Goal: Information Seeking & Learning: Learn about a topic

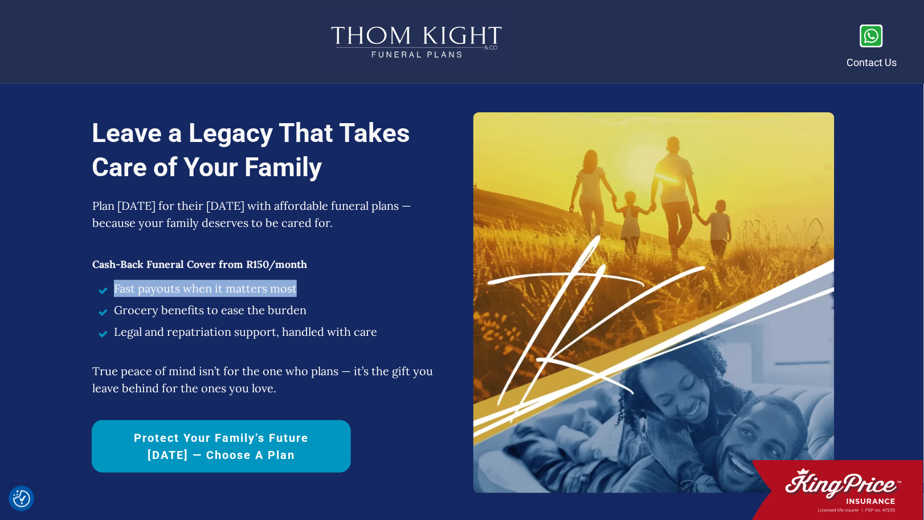
drag, startPoint x: 114, startPoint y: 291, endPoint x: 296, endPoint y: 298, distance: 182.5
click at [296, 298] on li "Fast payouts when it matters most" at bounding box center [271, 291] width 358 height 22
copy span "Fast payouts when it matters most"
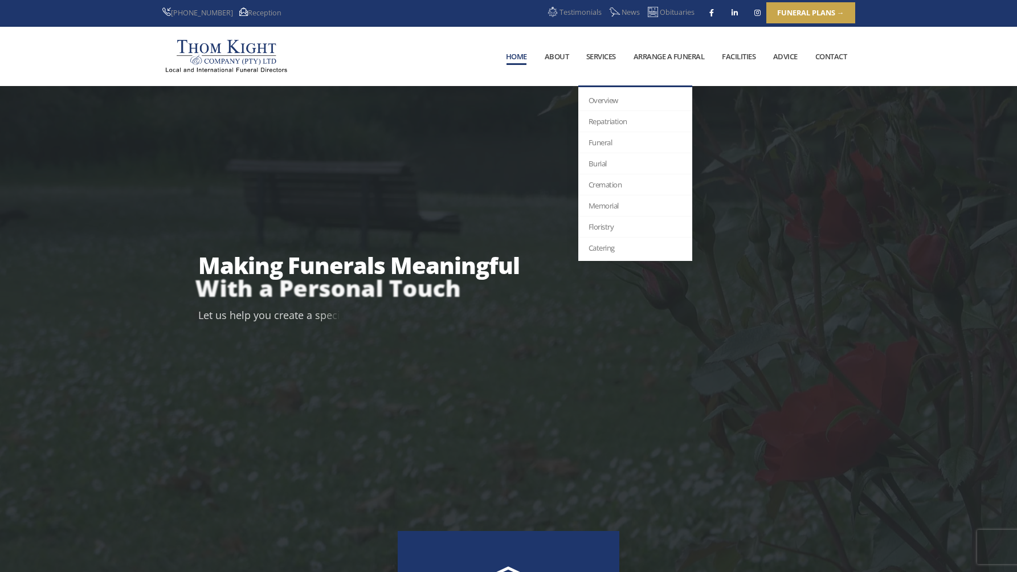
click at [603, 55] on link "Services" at bounding box center [601, 56] width 46 height 58
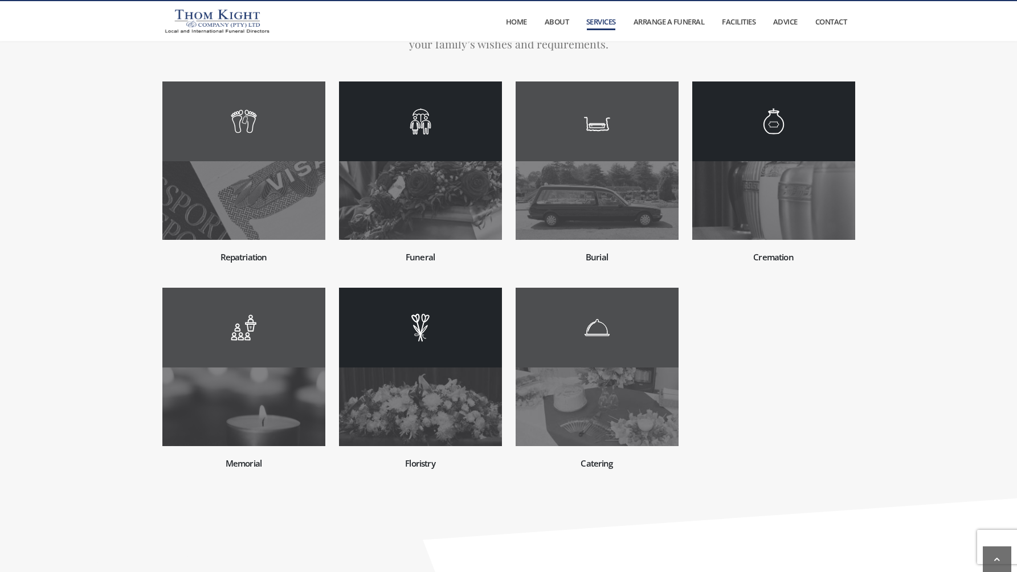
scroll to position [234, 0]
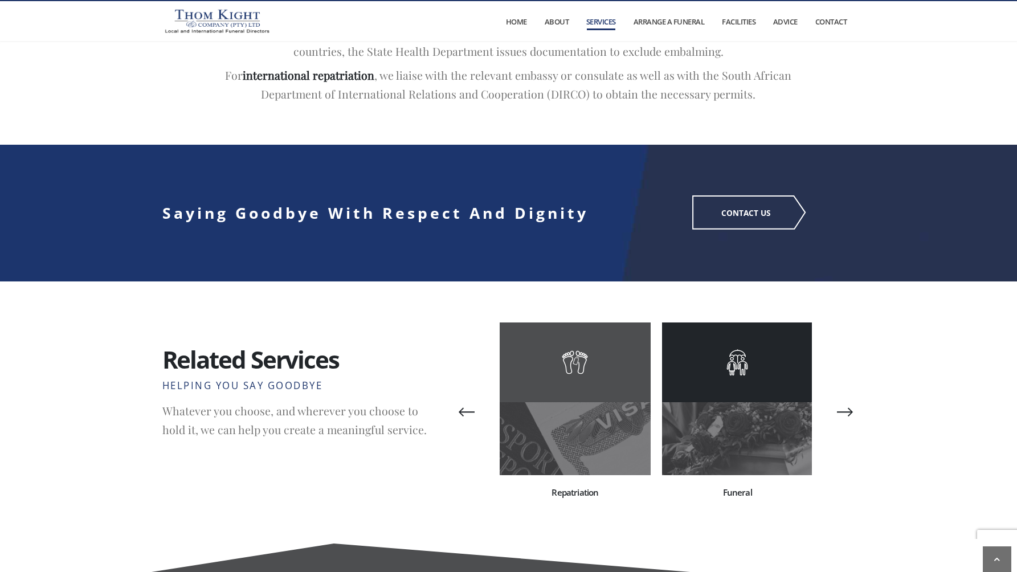
scroll to position [1452, 0]
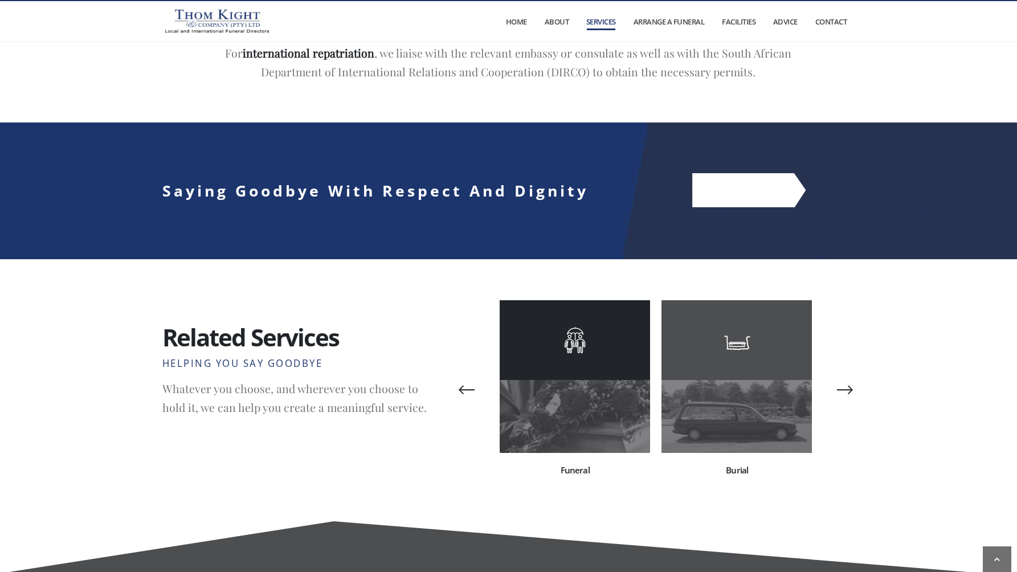
click at [769, 186] on link "CONTACT US" at bounding box center [748, 191] width 113 height 34
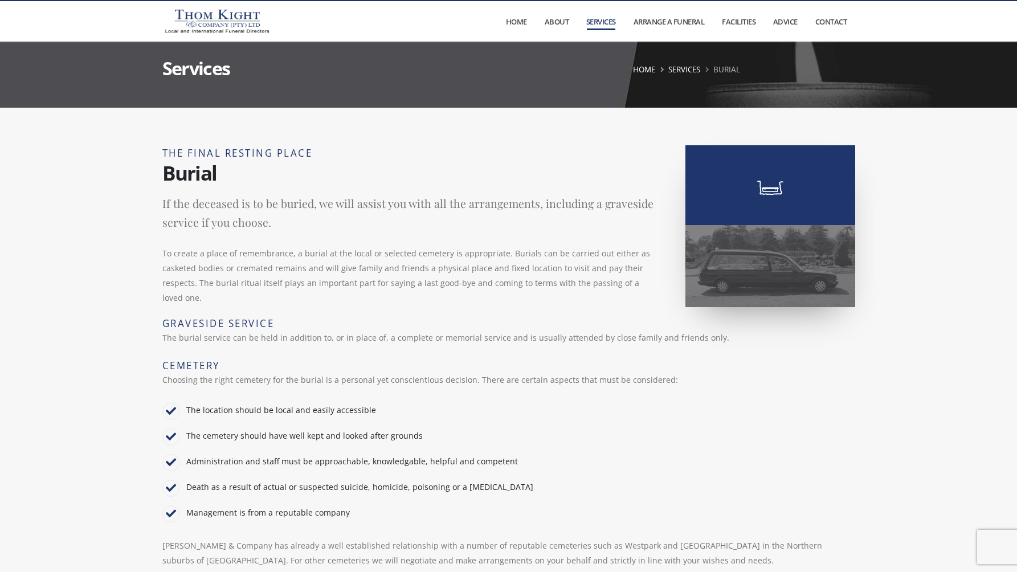
scroll to position [109, 0]
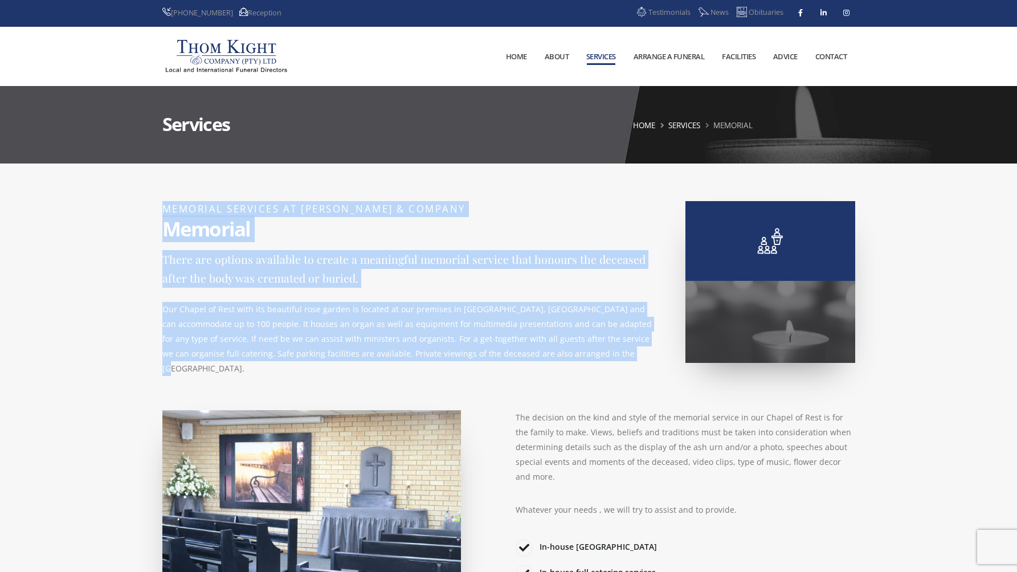
drag, startPoint x: 163, startPoint y: 210, endPoint x: 551, endPoint y: 358, distance: 415.4
click at [551, 358] on div "MEMORIAL SERVICES AT THOM KIGHT & COMPANY Memorial There are options available …" at bounding box center [509, 294] width 707 height 186
click at [83, 257] on section "MEMORIAL SERVICES AT THOM KIGHT & COMPANY Memorial There are options available …" at bounding box center [508, 461] width 1017 height 594
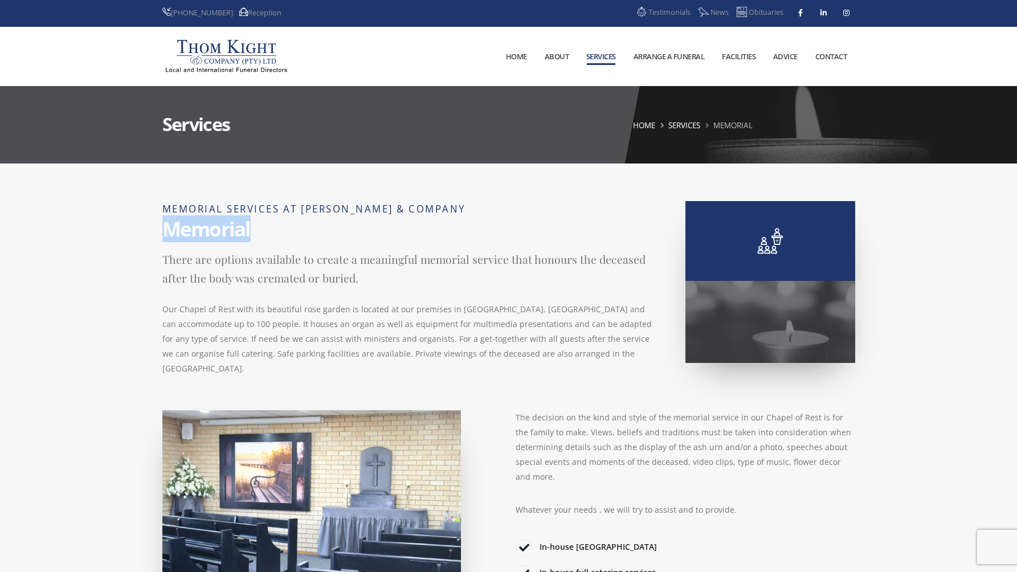
drag, startPoint x: 164, startPoint y: 227, endPoint x: 268, endPoint y: 228, distance: 104.3
click at [268, 228] on h3 "Memorial" at bounding box center [508, 229] width 693 height 24
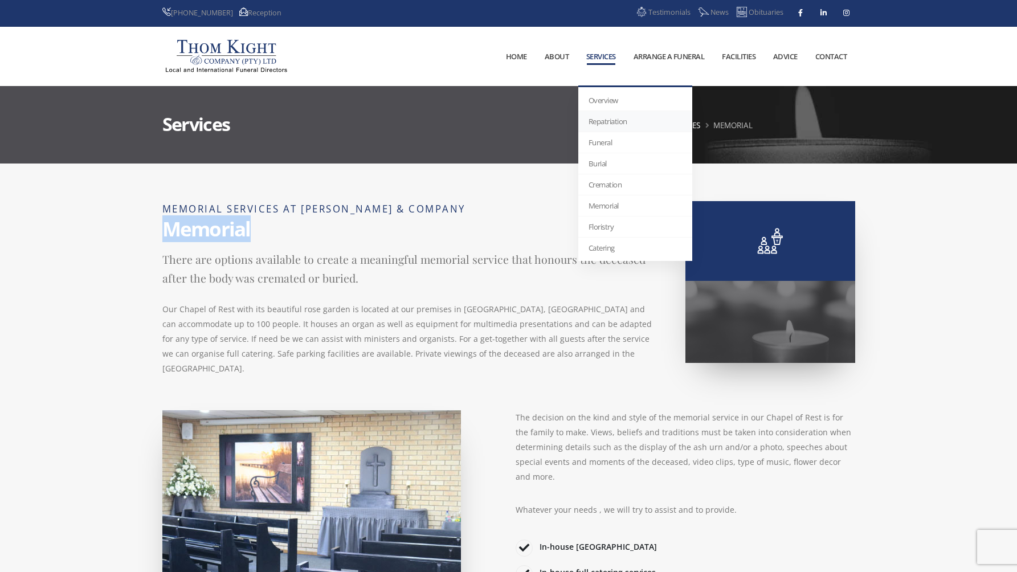
click at [607, 123] on link "Repatriation" at bounding box center [635, 121] width 114 height 21
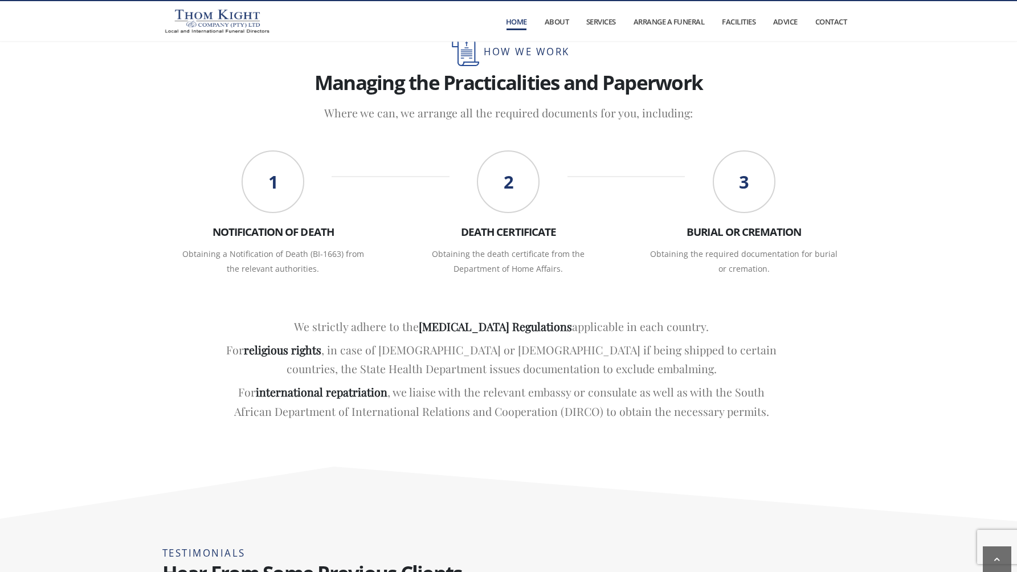
scroll to position [1869, 0]
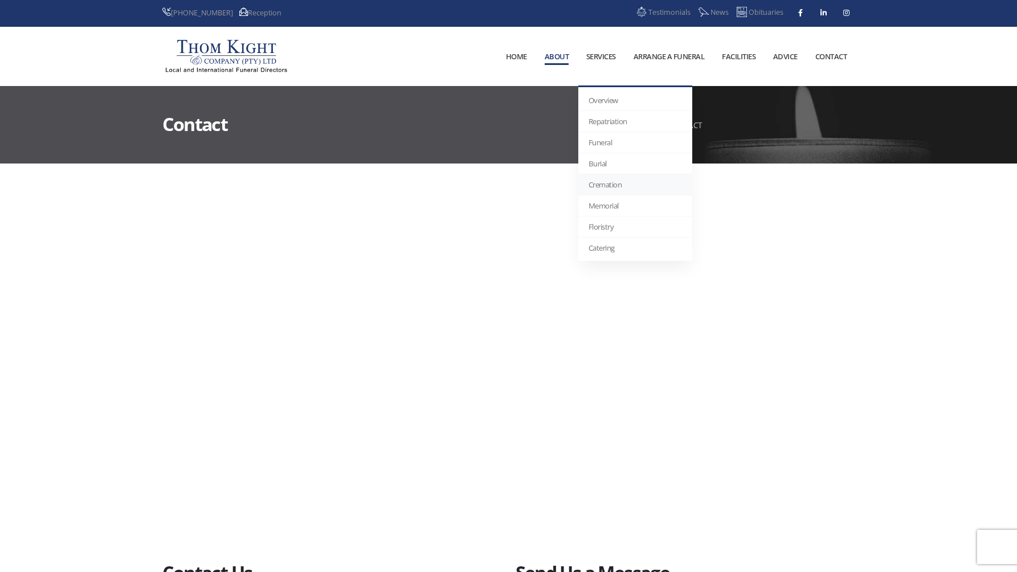
click at [604, 181] on link "Cremation" at bounding box center [635, 184] width 114 height 21
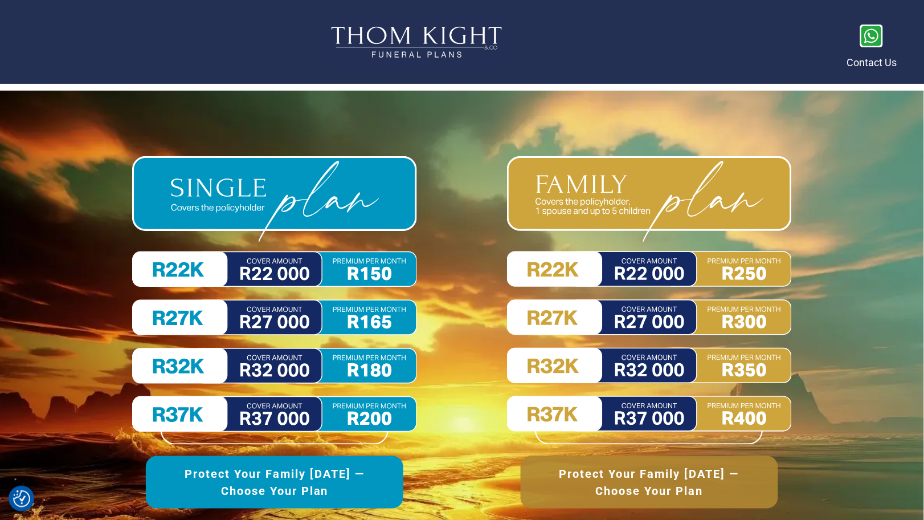
scroll to position [5187, 0]
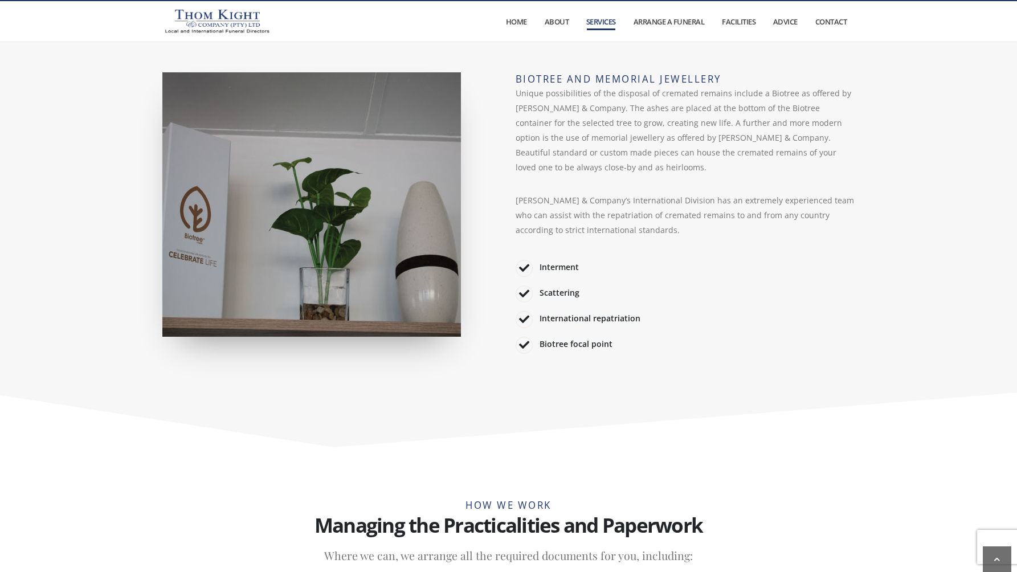
scroll to position [670, 0]
click at [356, 211] on img at bounding box center [311, 205] width 299 height 264
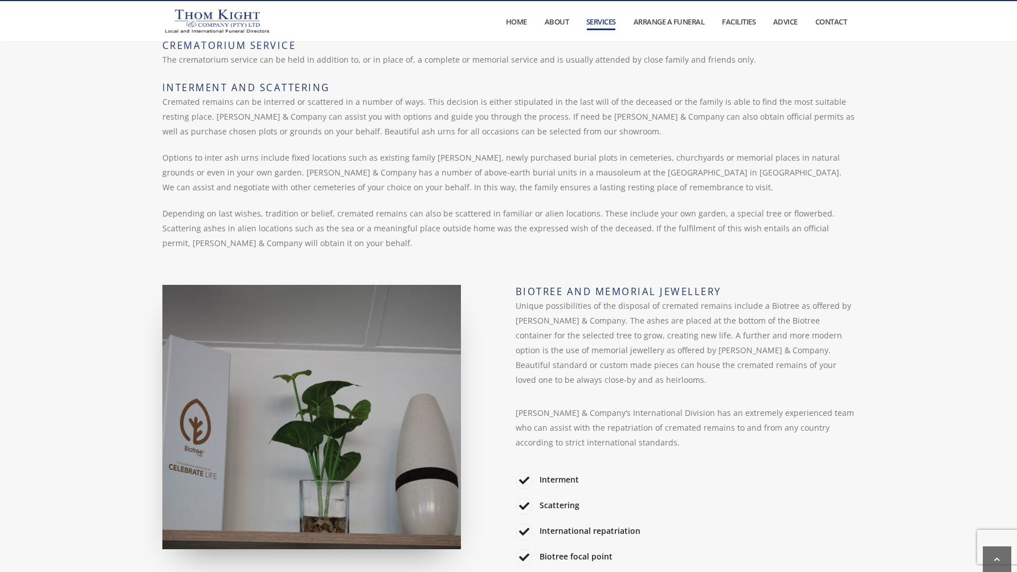
scroll to position [456, 0]
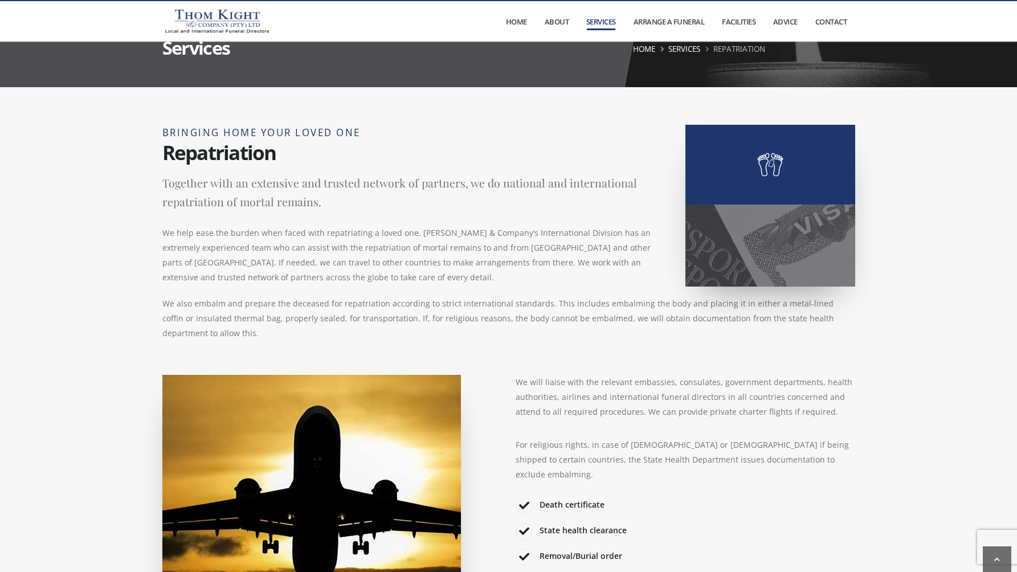
scroll to position [60, 0]
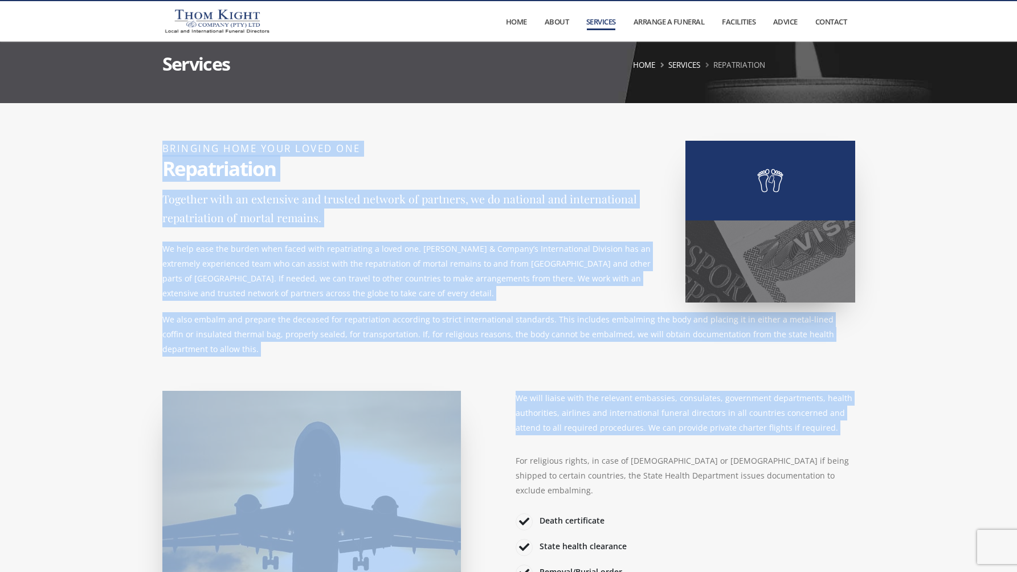
drag, startPoint x: 174, startPoint y: 150, endPoint x: 754, endPoint y: 450, distance: 653.2
click at [754, 450] on div "BRINGING HOME YOUR LOVED ONE Repatriation Together with an extensive and truste…" at bounding box center [509, 426] width 707 height 589
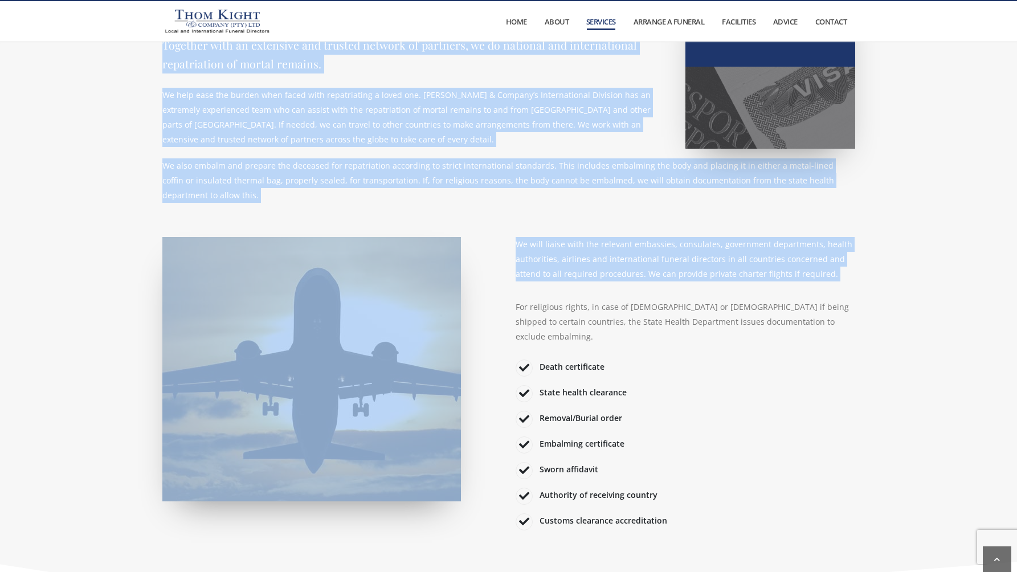
scroll to position [219, 0]
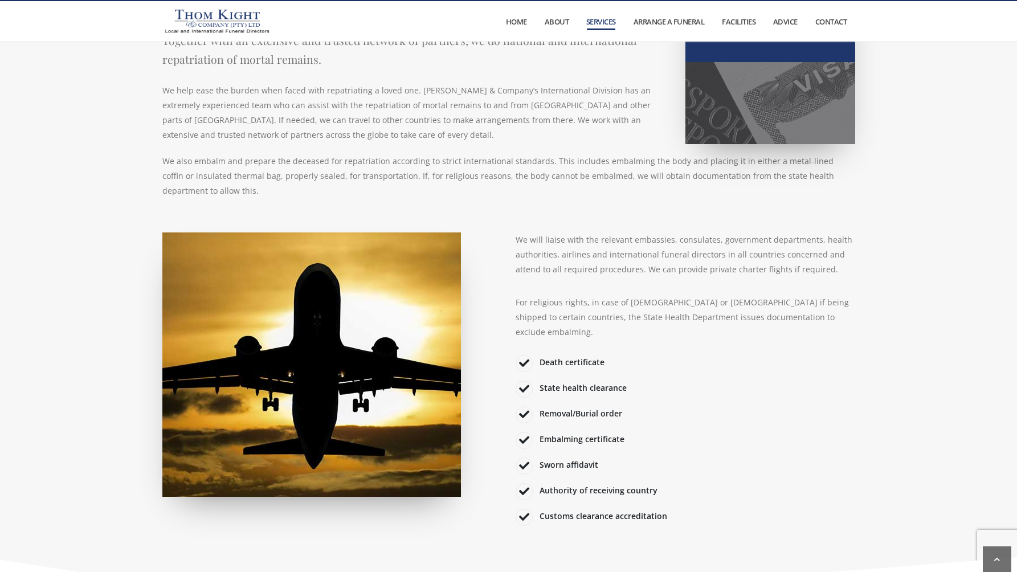
click at [741, 460] on ul "Death certificate State health clearance Removal/Burial order Embalming certifi…" at bounding box center [686, 438] width 340 height 174
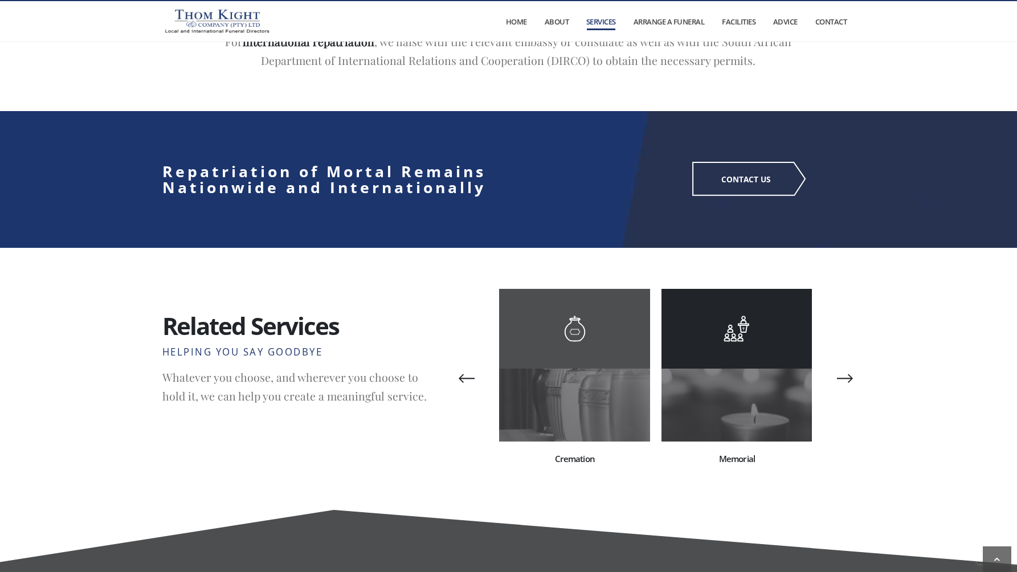
scroll to position [1017, 0]
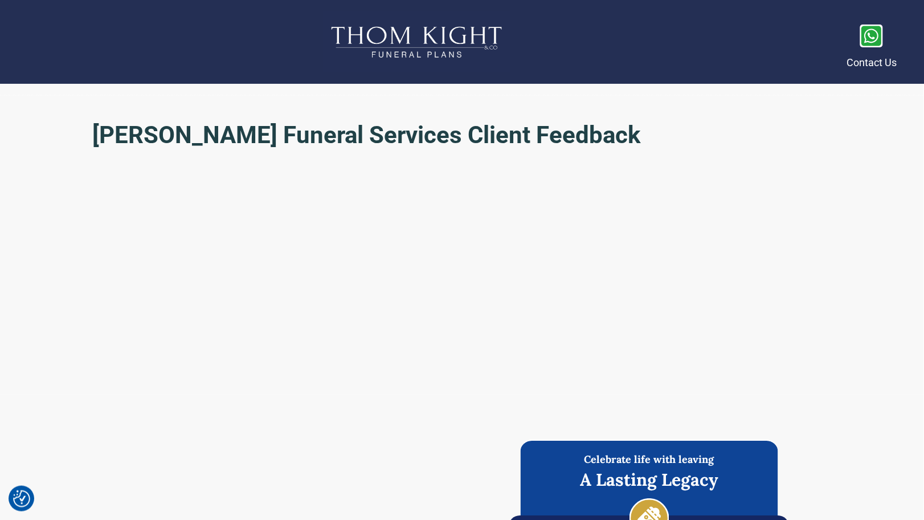
scroll to position [2063, 0]
